Goal: Task Accomplishment & Management: Manage account settings

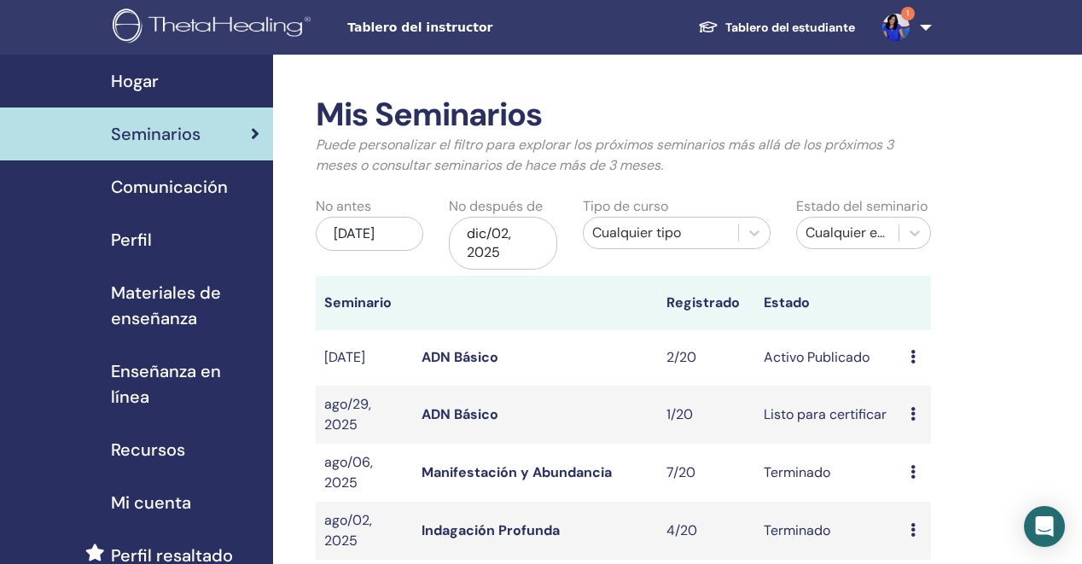
click at [452, 359] on link "ADN Básico" at bounding box center [459, 357] width 77 height 18
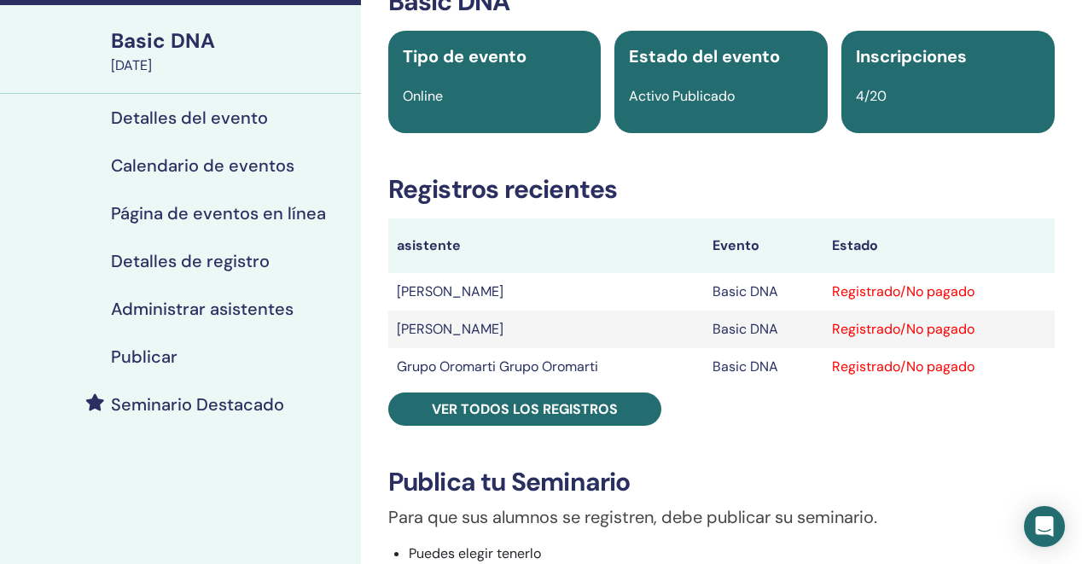
scroll to position [113, 0]
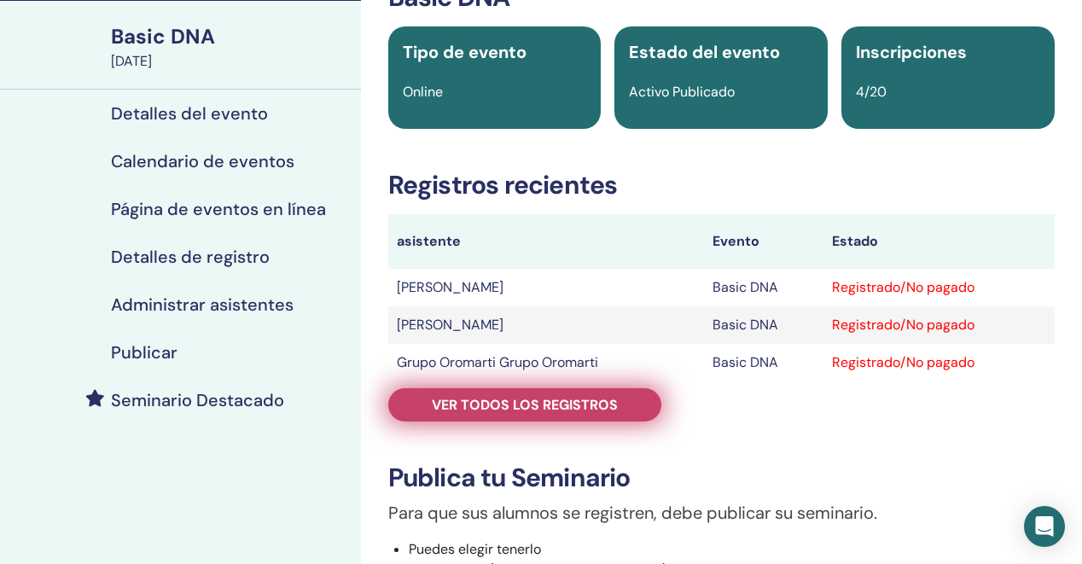
click at [536, 409] on span "Ver todos los registros" at bounding box center [525, 405] width 186 height 18
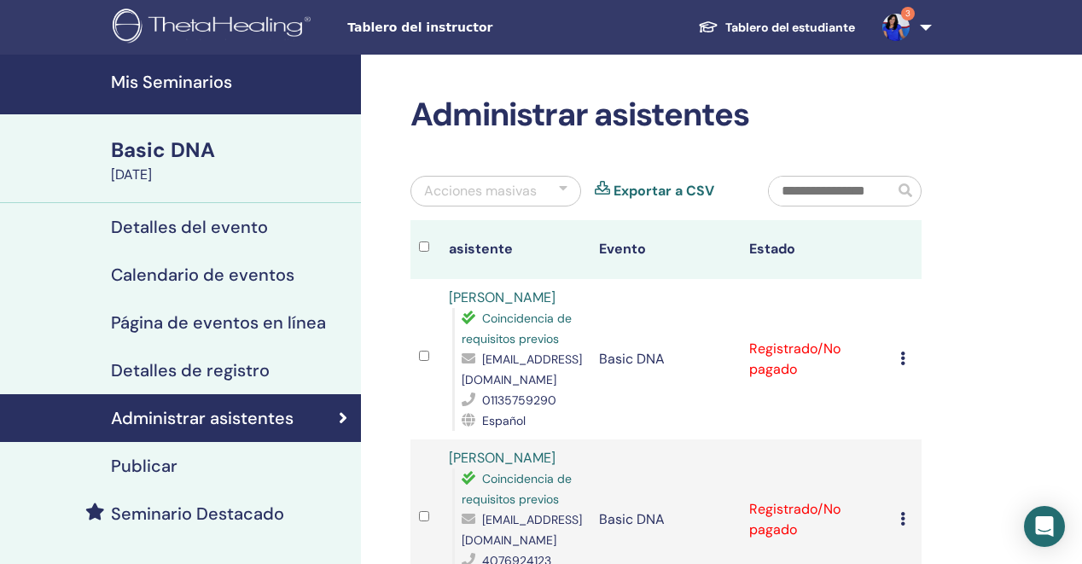
click at [891, 20] on img at bounding box center [895, 27] width 27 height 27
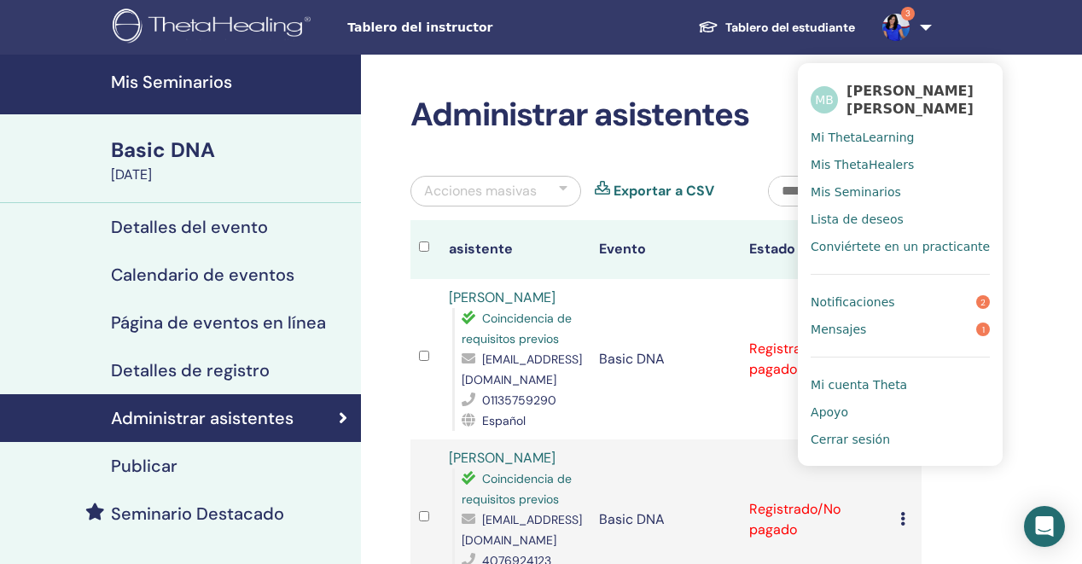
click at [858, 302] on span "Notificaciones" at bounding box center [852, 301] width 84 height 15
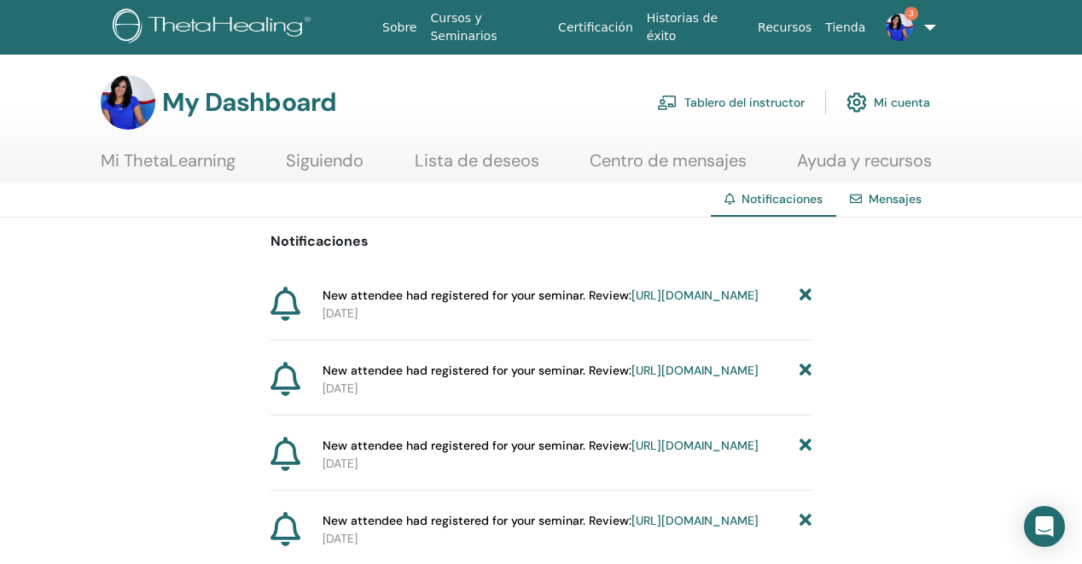
click at [885, 202] on link "Mensajes" at bounding box center [894, 198] width 53 height 15
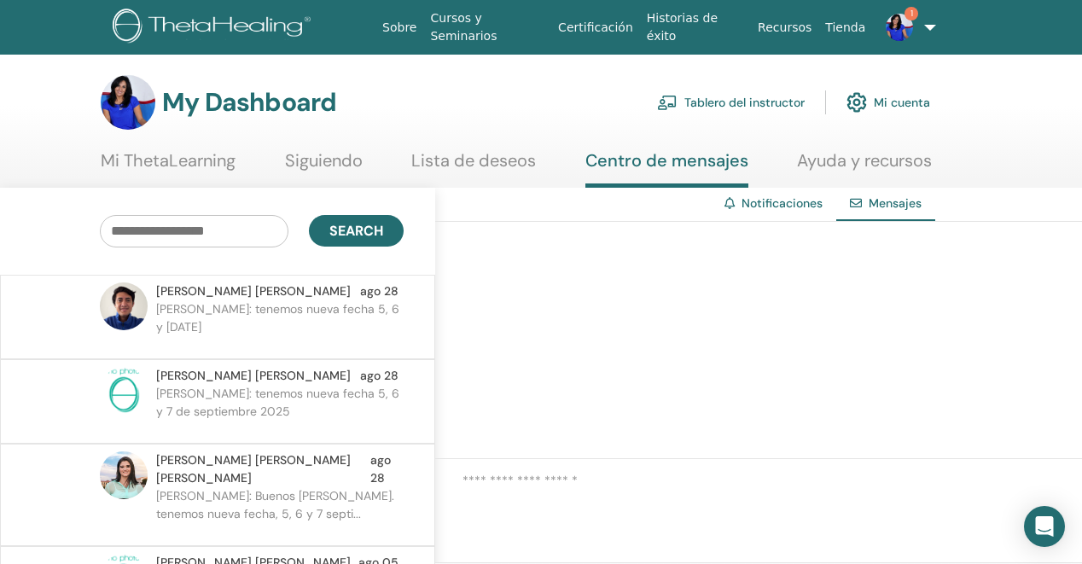
click at [770, 412] on div at bounding box center [758, 340] width 647 height 237
click at [793, 203] on link "Notificaciones" at bounding box center [781, 202] width 81 height 15
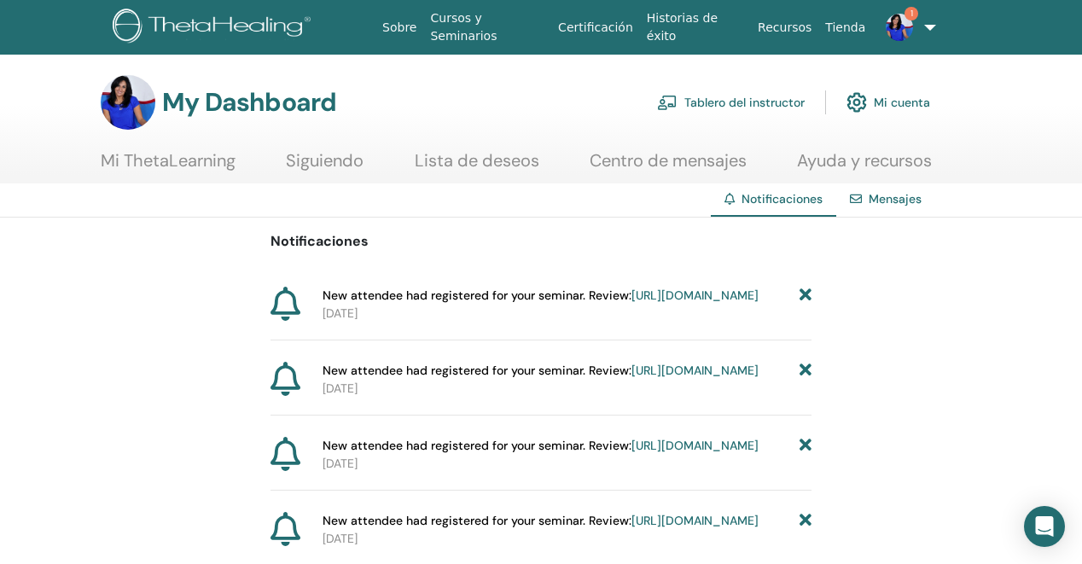
click at [749, 99] on link "Tablero del instructor" at bounding box center [731, 103] width 148 height 38
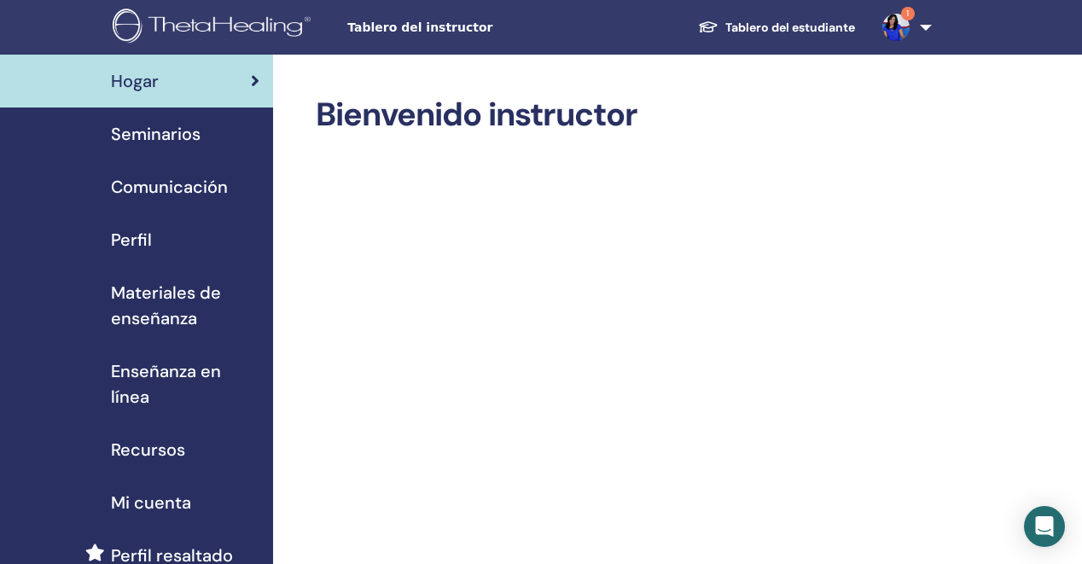
click at [169, 142] on span "Seminarios" at bounding box center [156, 134] width 90 height 26
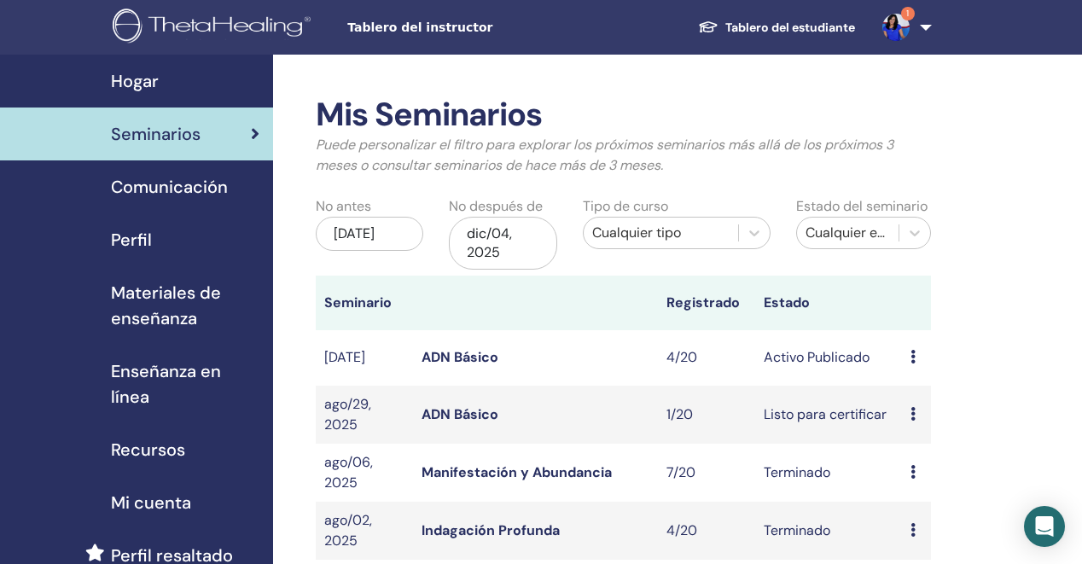
click at [473, 352] on link "ADN Básico" at bounding box center [459, 357] width 77 height 18
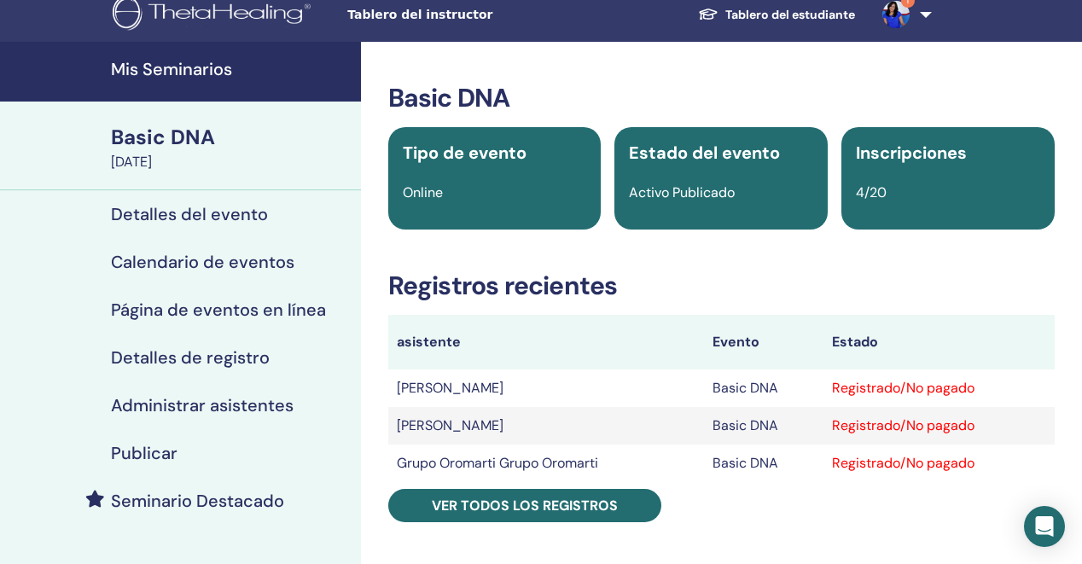
scroll to position [26, 0]
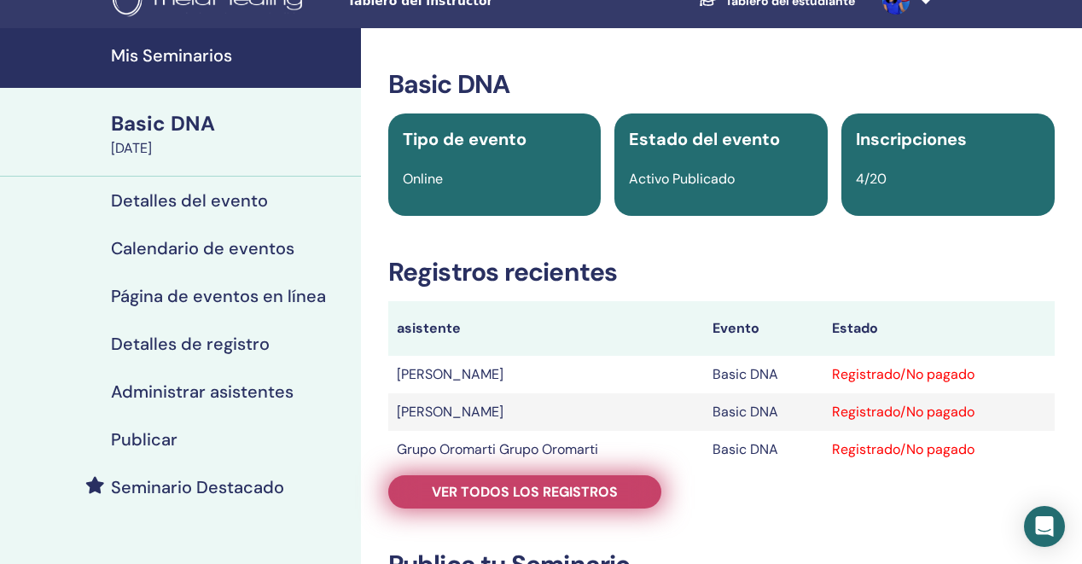
click at [530, 489] on span "Ver todos los registros" at bounding box center [525, 492] width 186 height 18
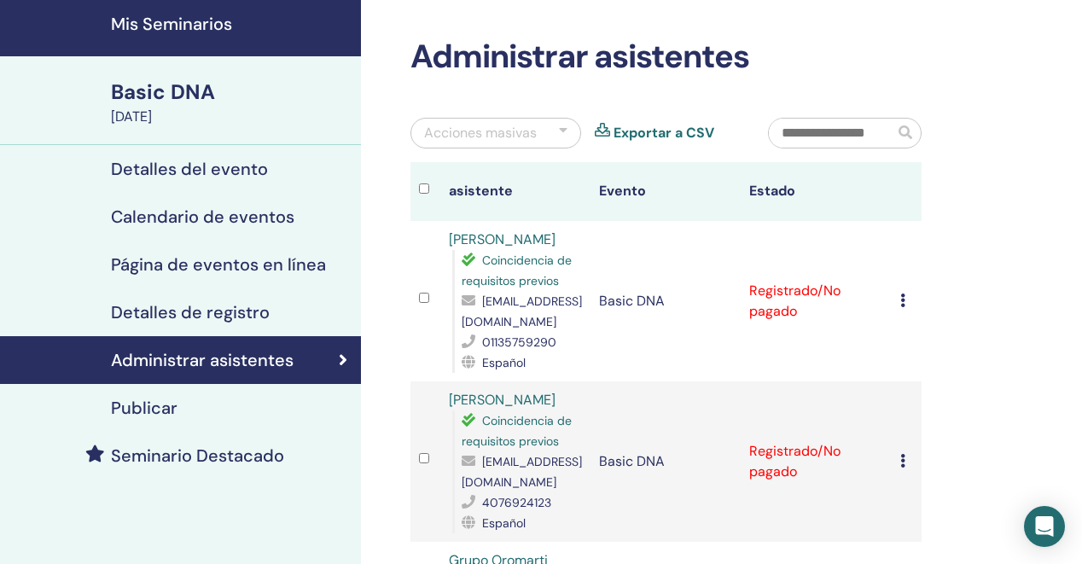
scroll to position [59, 0]
